Goal: Information Seeking & Learning: Learn about a topic

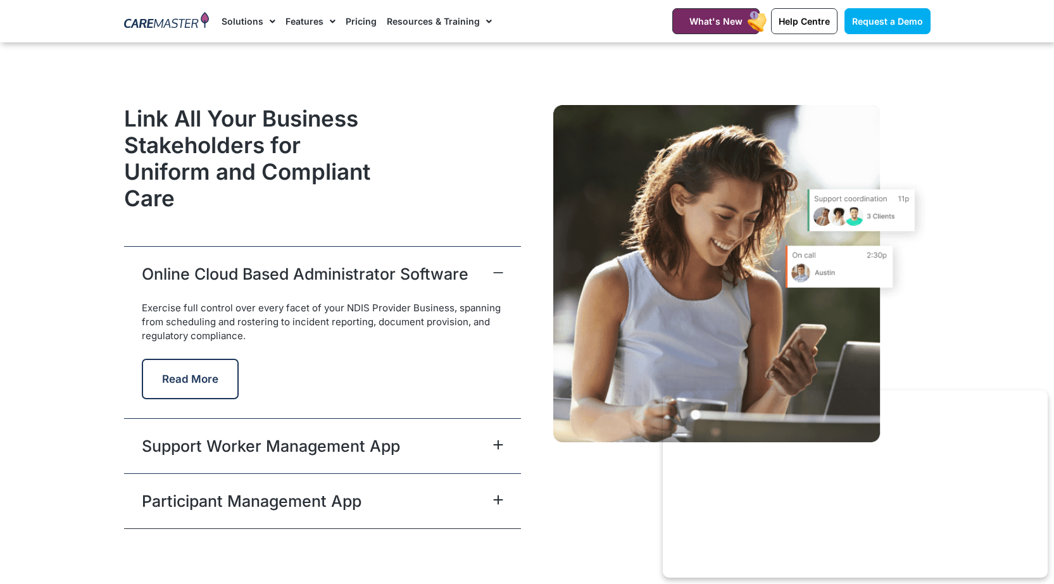
scroll to position [3101, 0]
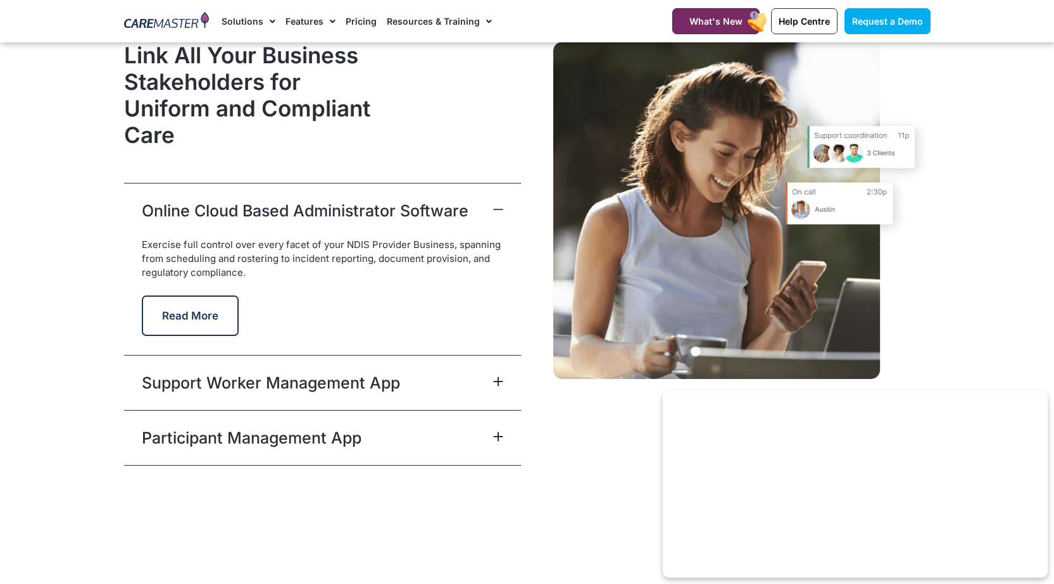
click at [350, 230] on div "Online Cloud Based Administrator Software" at bounding box center [322, 210] width 397 height 55
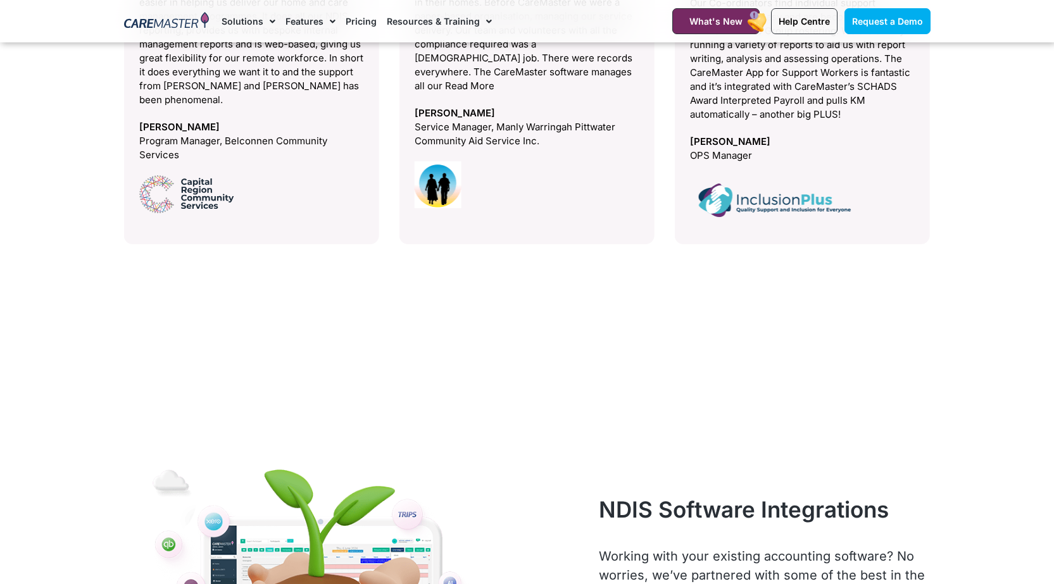
scroll to position [5759, 0]
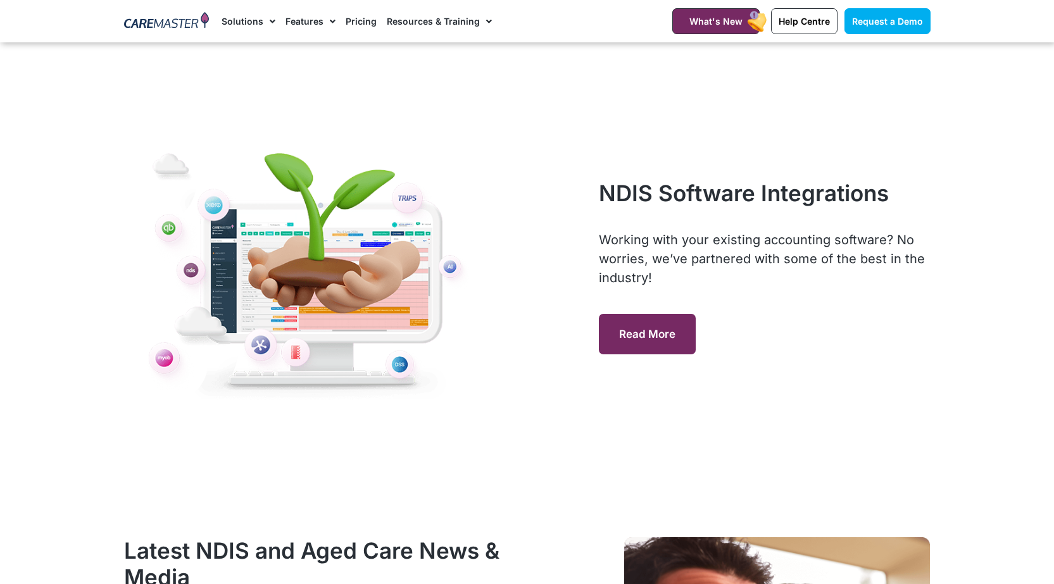
click at [631, 328] on span "Read More" at bounding box center [647, 334] width 56 height 13
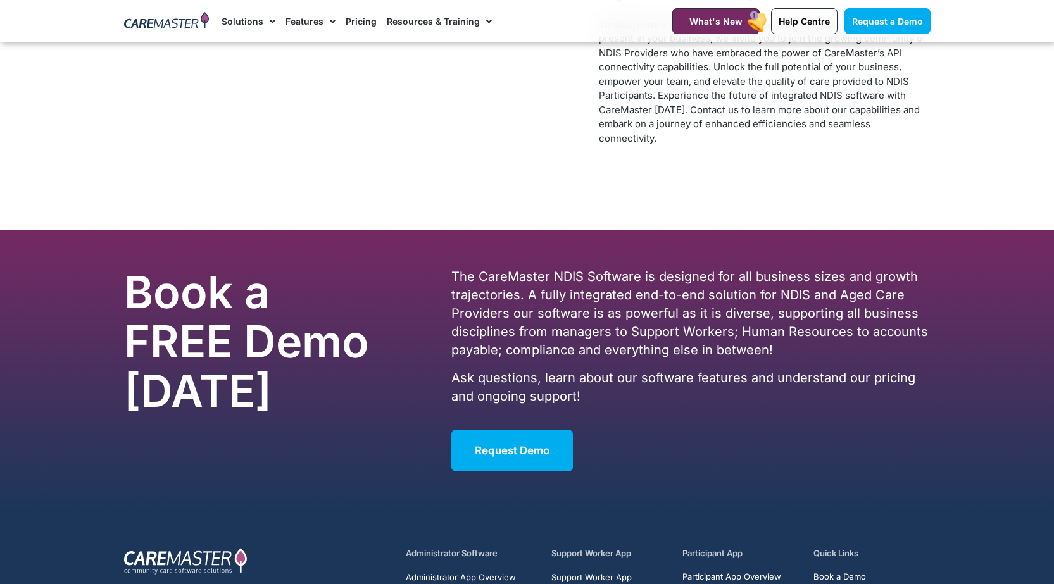
scroll to position [5696, 0]
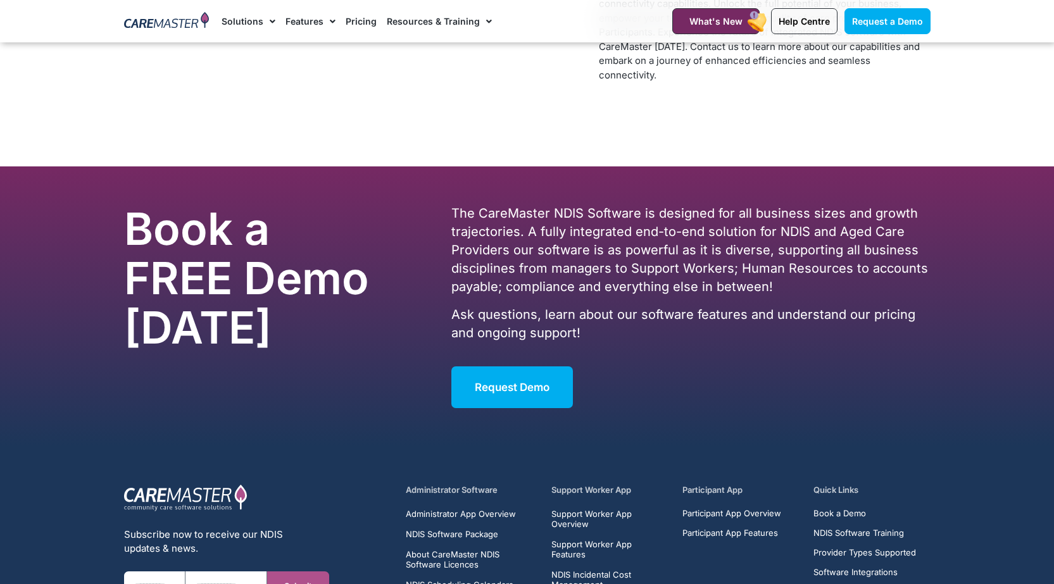
drag, startPoint x: 526, startPoint y: 265, endPoint x: 523, endPoint y: 259, distance: 6.5
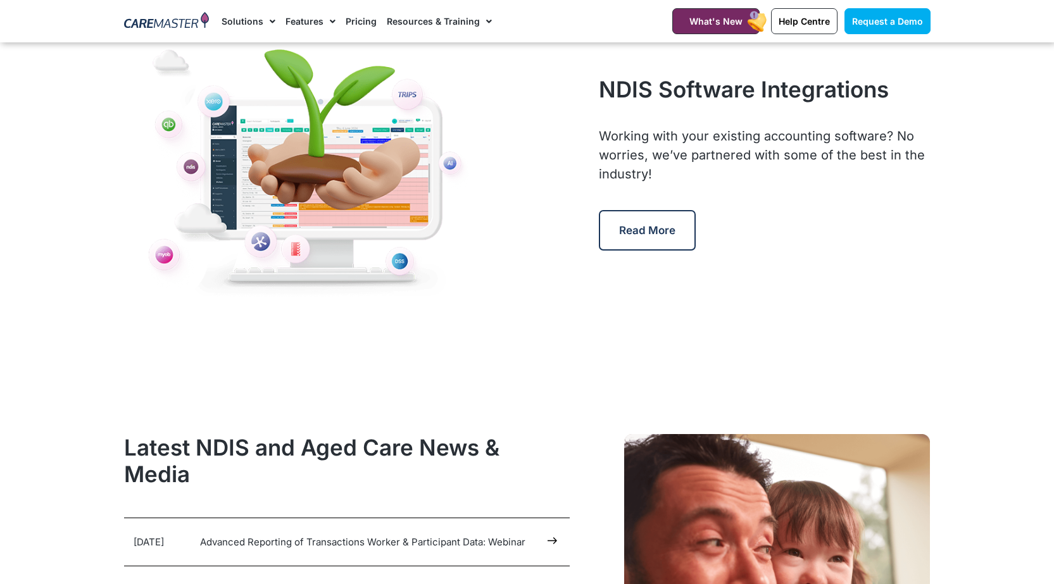
scroll to position [5886, 0]
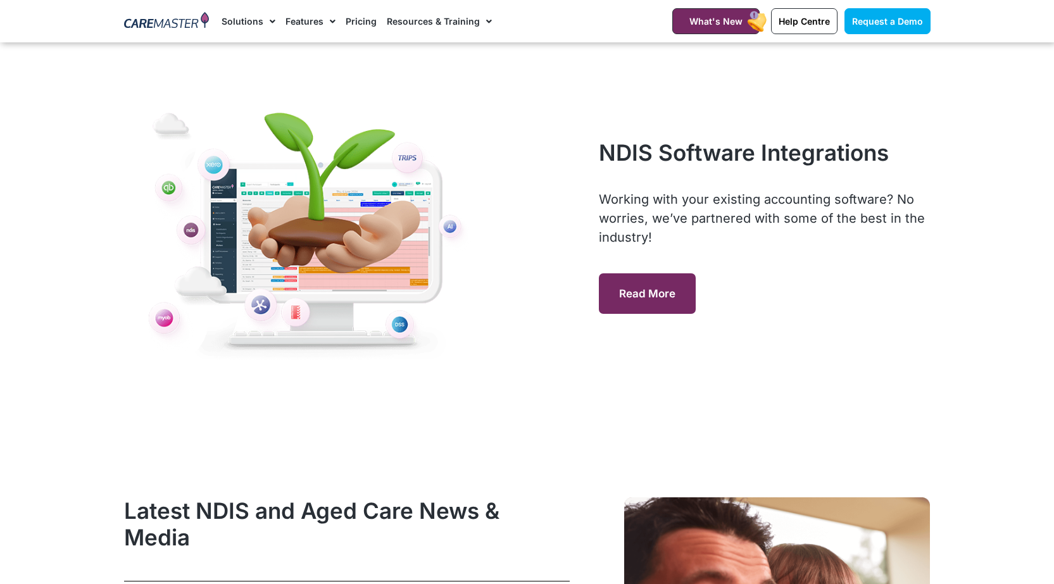
click at [617, 300] on link "Read More" at bounding box center [647, 293] width 97 height 41
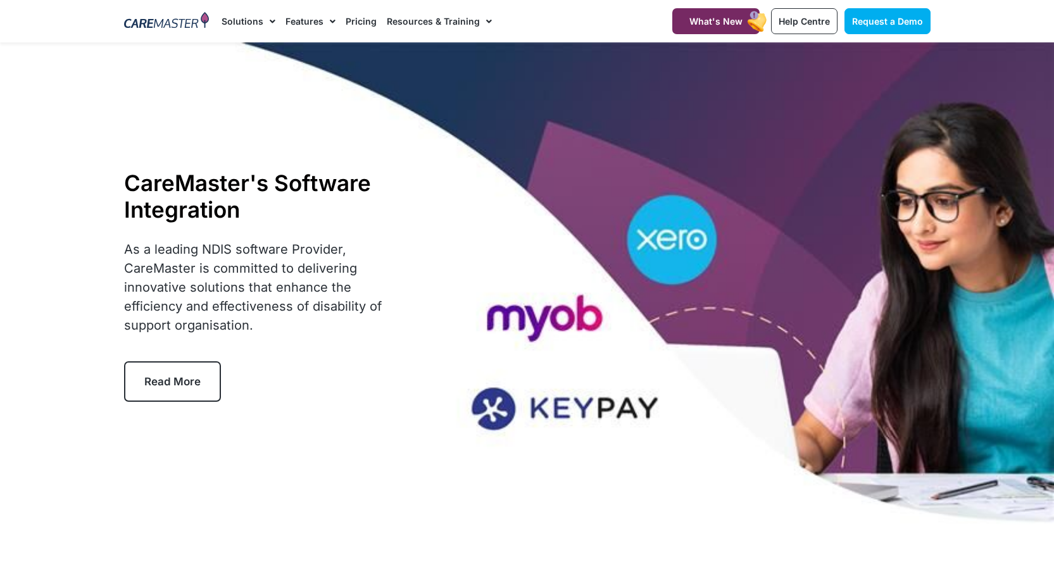
click at [199, 376] on span "Read More" at bounding box center [172, 381] width 56 height 13
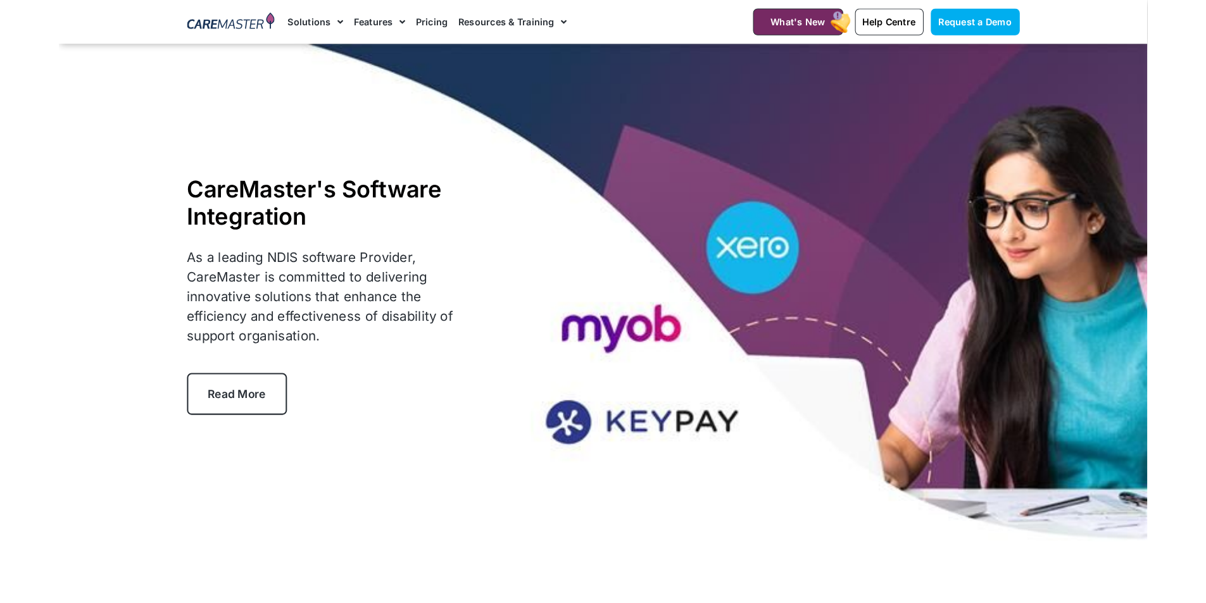
scroll to position [528, 0]
